Goal: Information Seeking & Learning: Learn about a topic

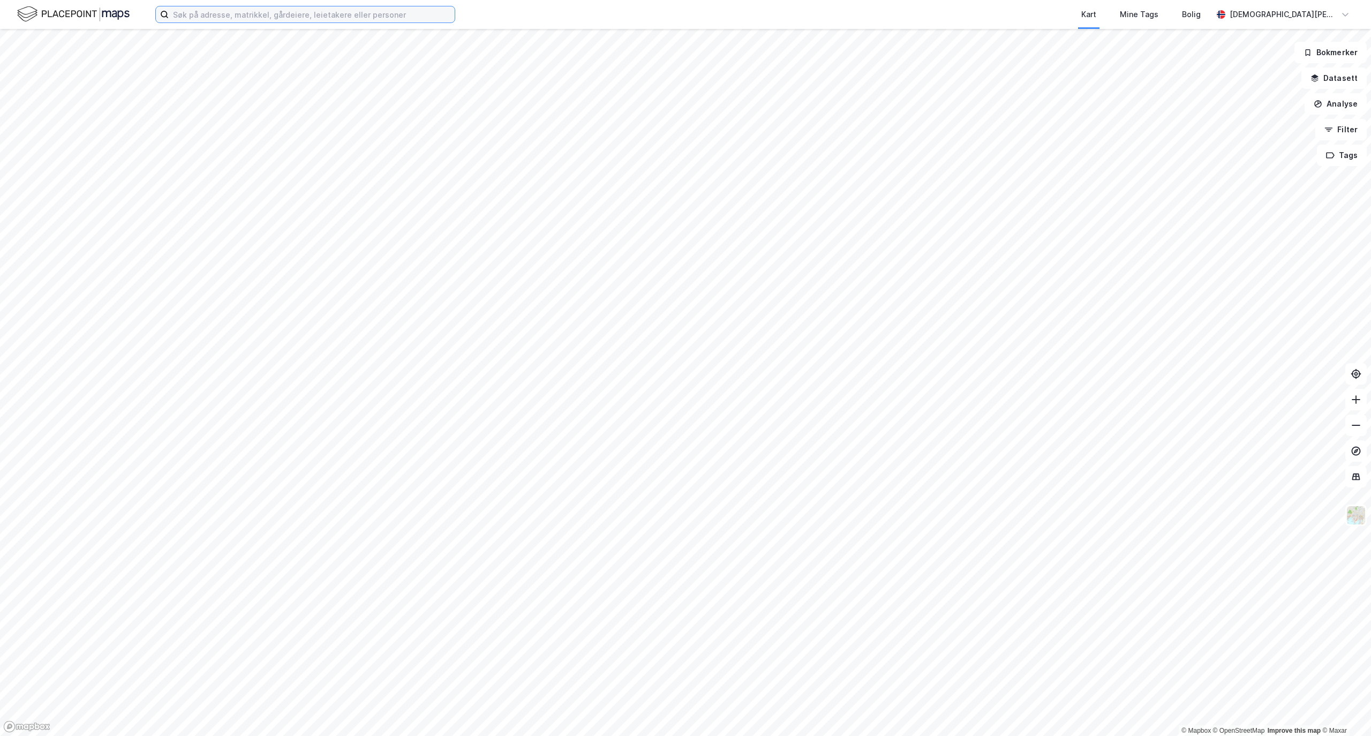
click at [190, 10] on input at bounding box center [312, 14] width 286 height 16
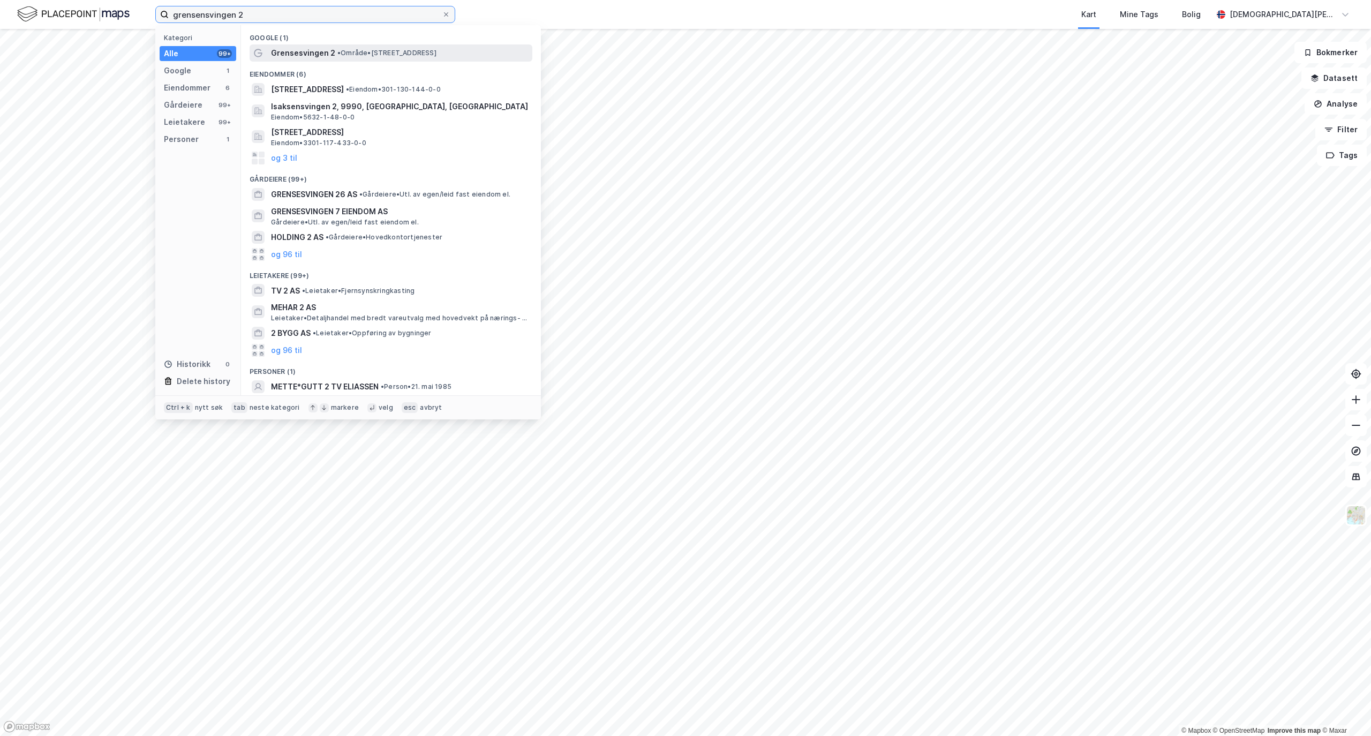
type input "grensensvingen 2"
click at [344, 54] on span "• Område • [STREET_ADDRESS]" at bounding box center [386, 53] width 99 height 9
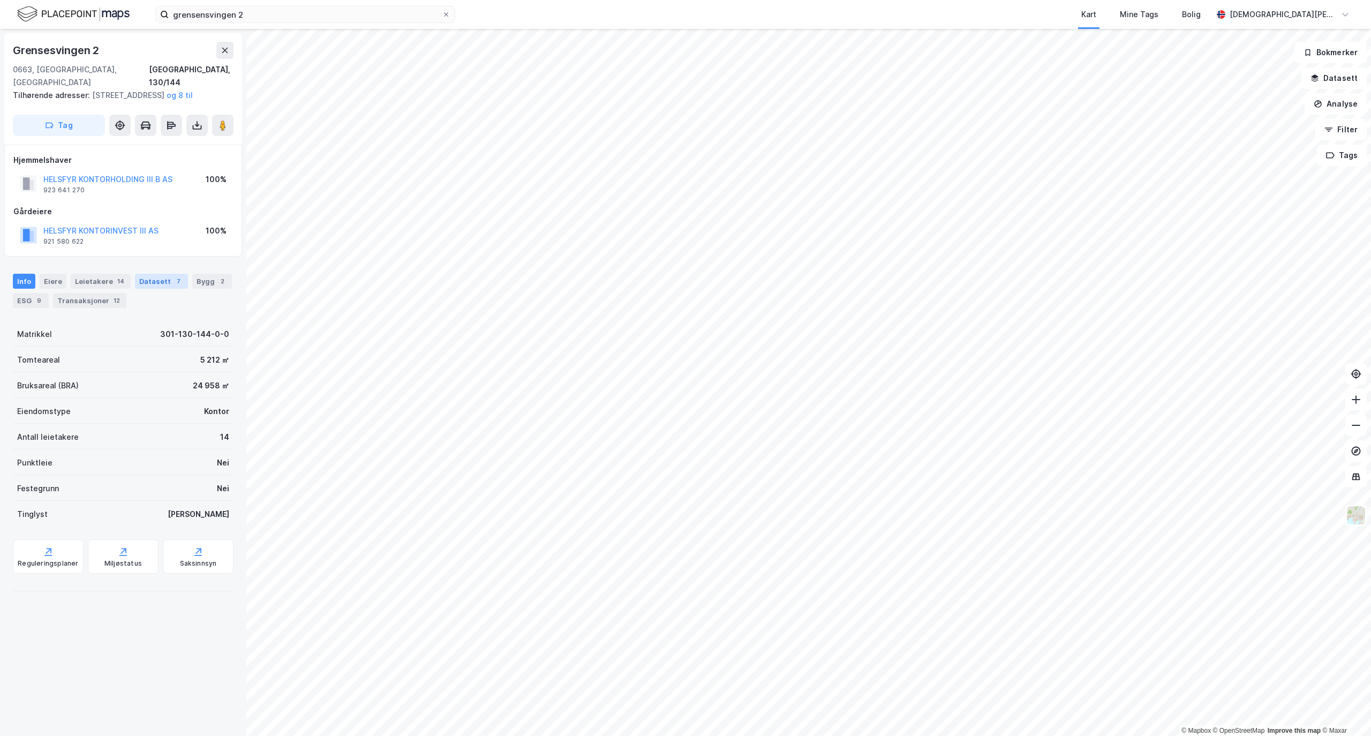
click at [141, 285] on div "Datasett 7" at bounding box center [161, 281] width 53 height 15
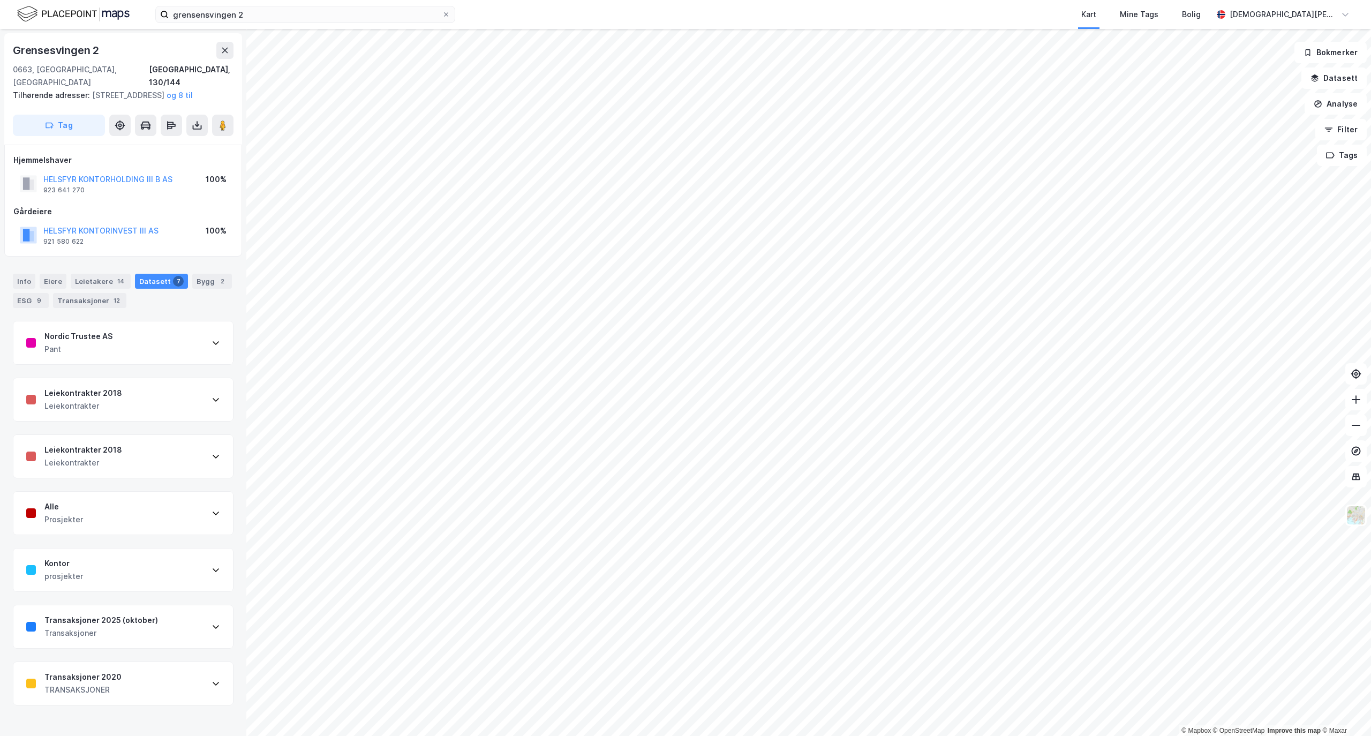
click at [180, 617] on div "Transaksjoner 2025 (oktober) Transaksjoner" at bounding box center [123, 626] width 220 height 43
click at [160, 346] on div "Nordic Trustee AS Pant" at bounding box center [123, 342] width 220 height 43
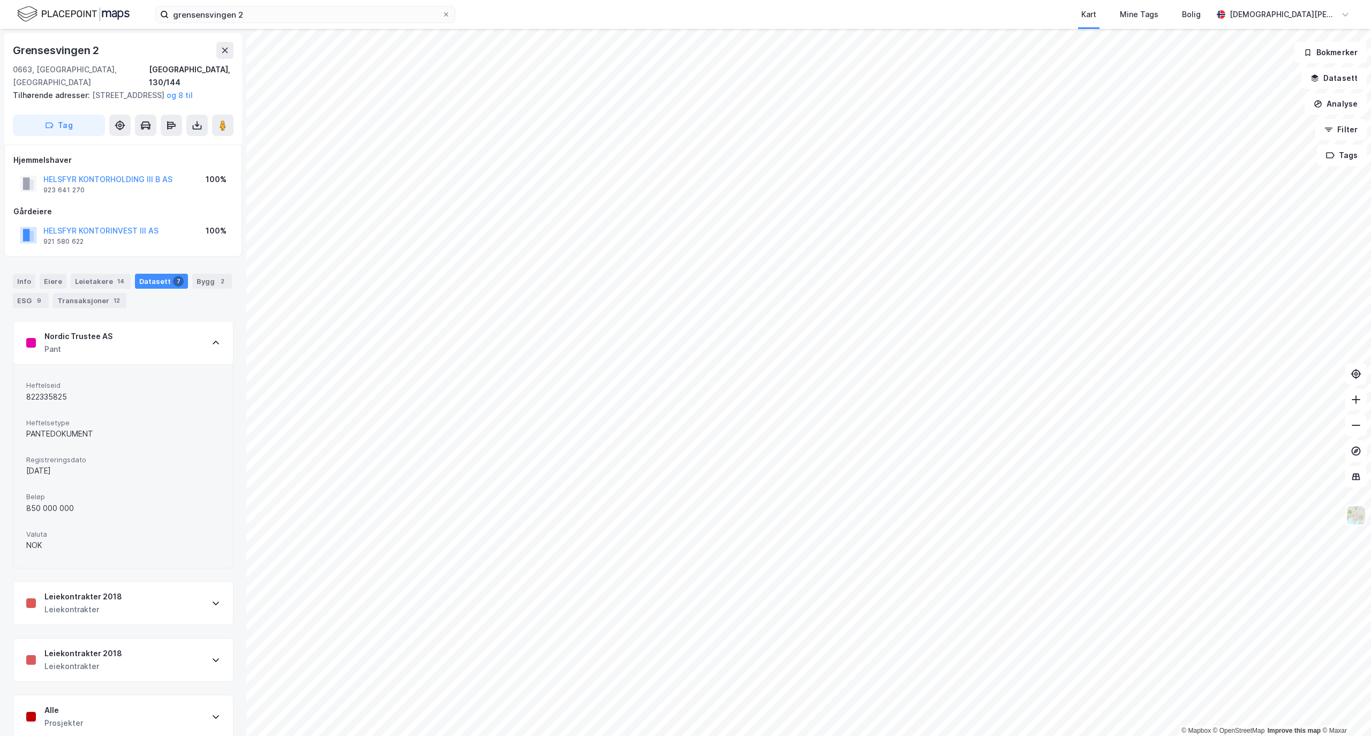
click at [160, 346] on div "Nordic Trustee AS Pant" at bounding box center [123, 342] width 220 height 43
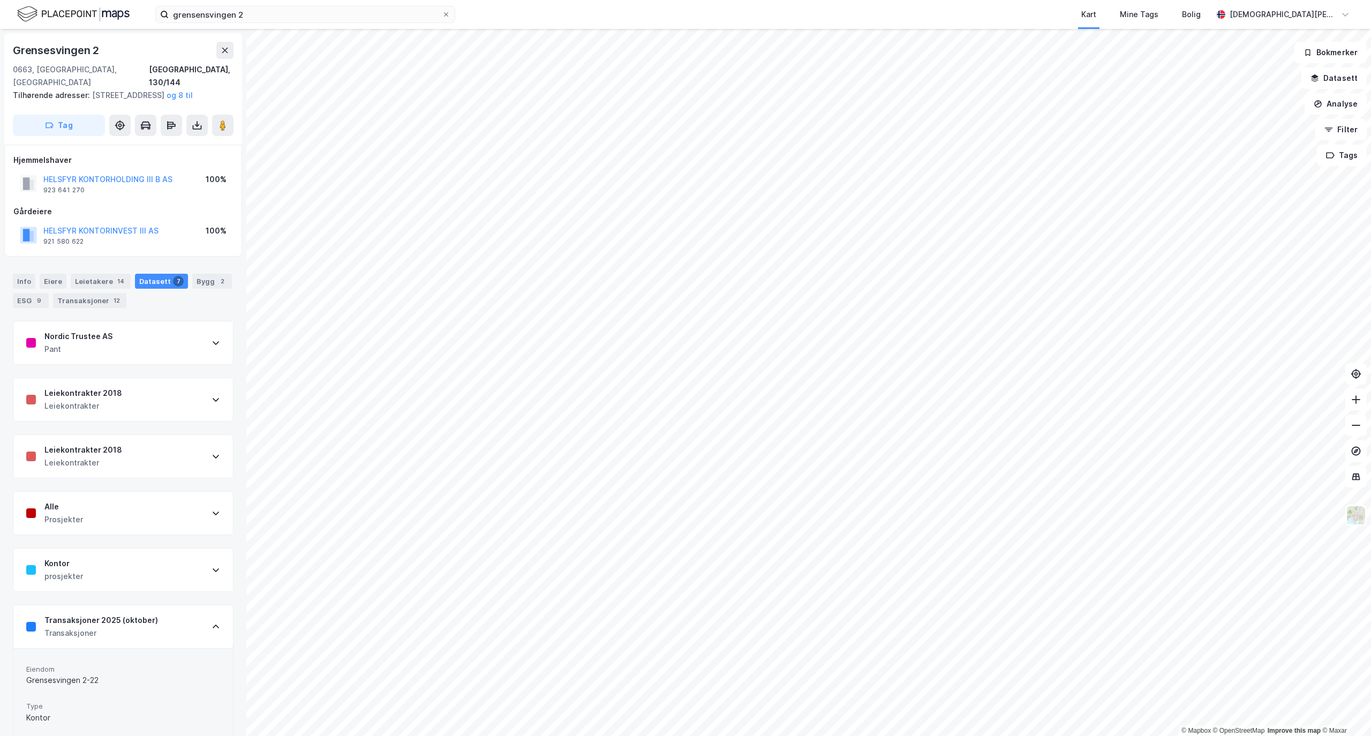
click at [178, 450] on div "Leiekontrakter 2018 Leiekontrakter" at bounding box center [123, 456] width 220 height 43
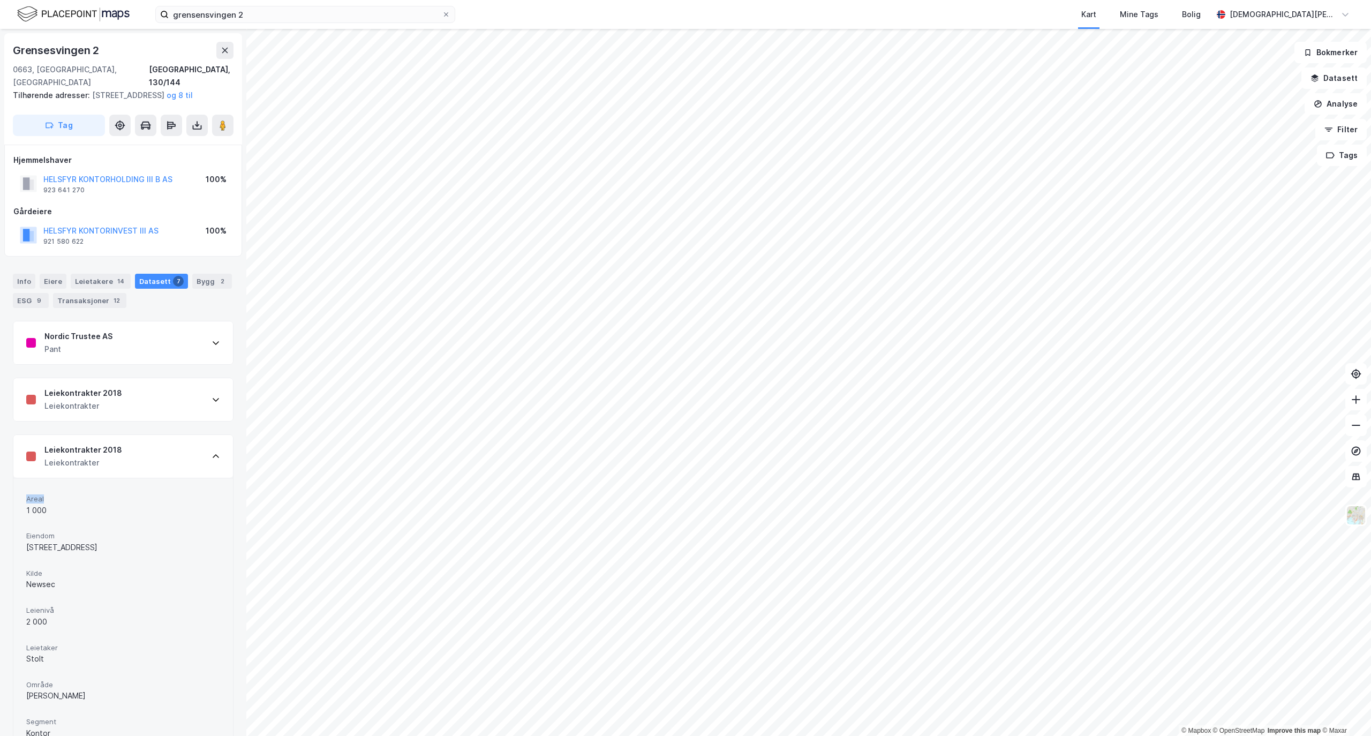
click at [178, 450] on div "Leiekontrakter 2018 Leiekontrakter" at bounding box center [123, 456] width 220 height 43
